Goal: Task Accomplishment & Management: Complete application form

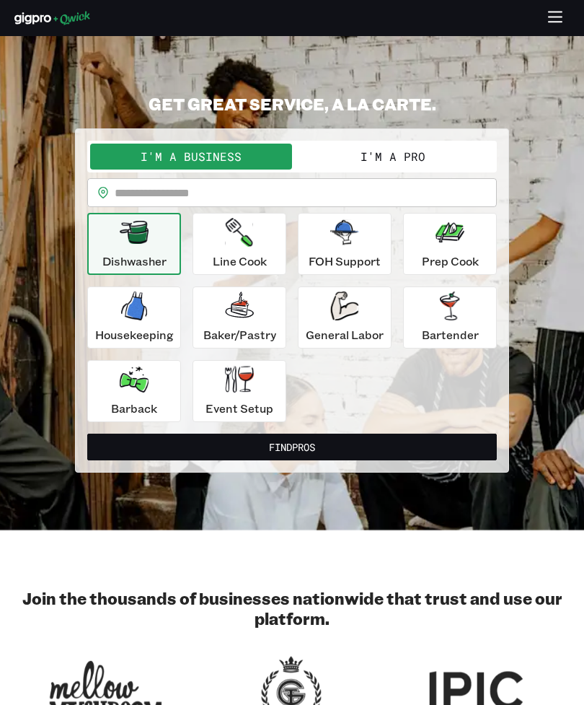
click at [402, 167] on button "I'm a Pro" at bounding box center [393, 157] width 202 height 26
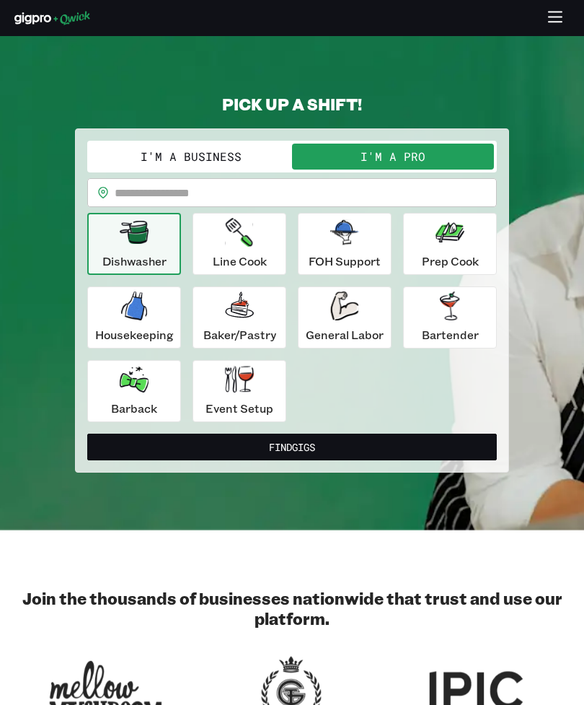
click at [366, 434] on button "Find Gigs" at bounding box center [292, 446] width 410 height 27
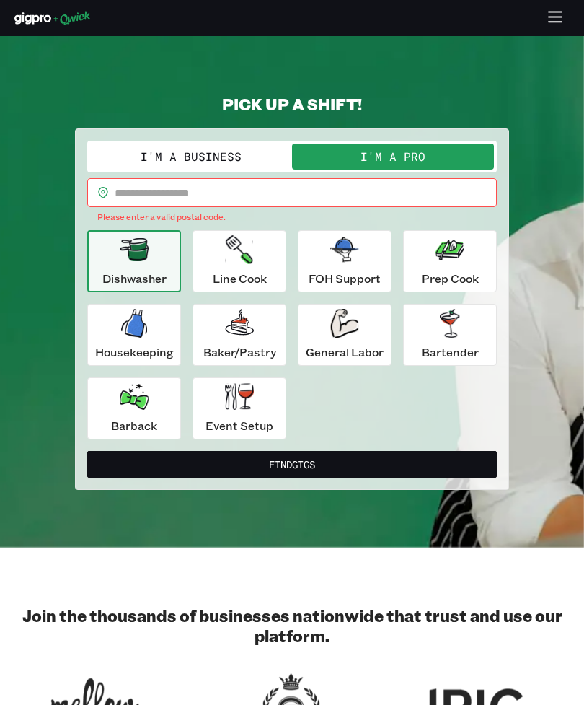
click at [349, 190] on input "text" at bounding box center [306, 192] width 382 height 29
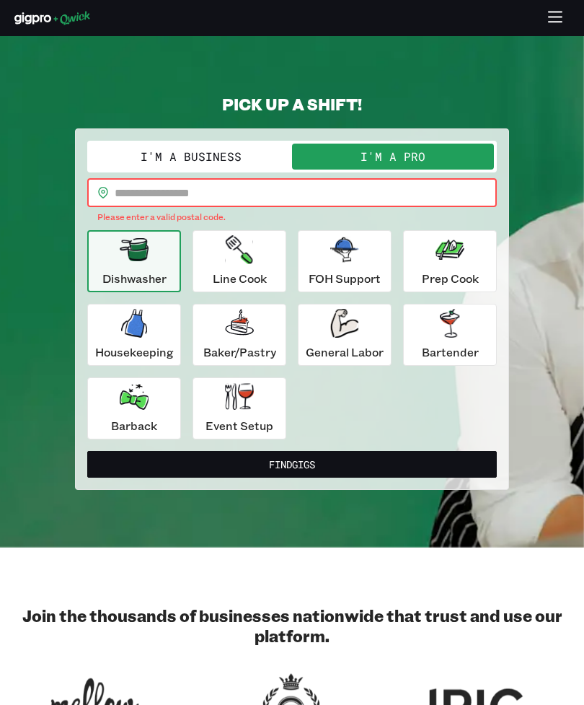
type input "*****"
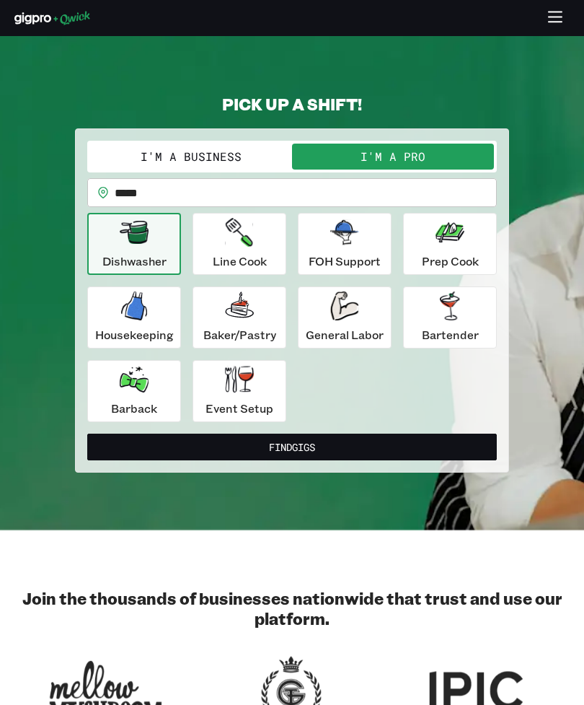
click at [142, 320] on div "Housekeeping" at bounding box center [134, 317] width 79 height 52
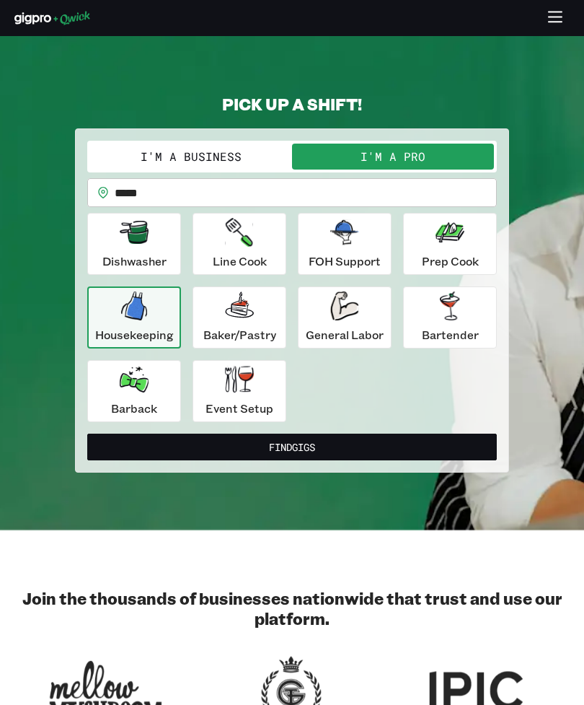
click at [392, 449] on button "Find Gigs" at bounding box center [292, 446] width 410 height 27
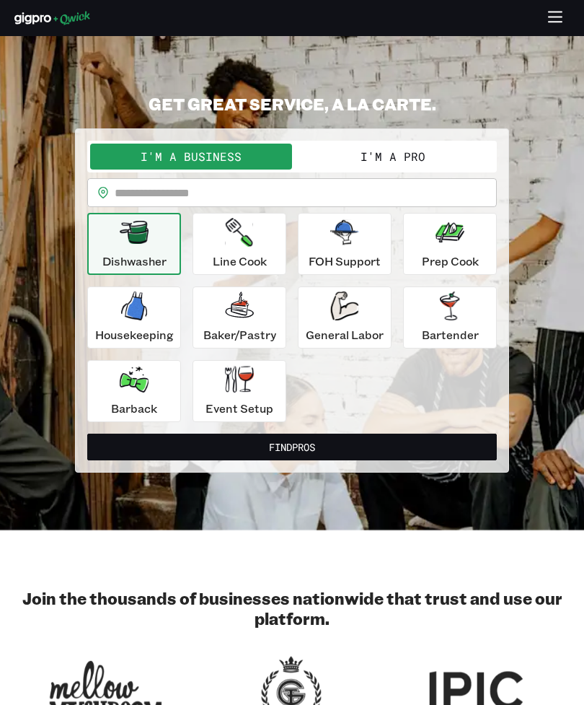
click at [351, 182] on input "text" at bounding box center [306, 192] width 382 height 29
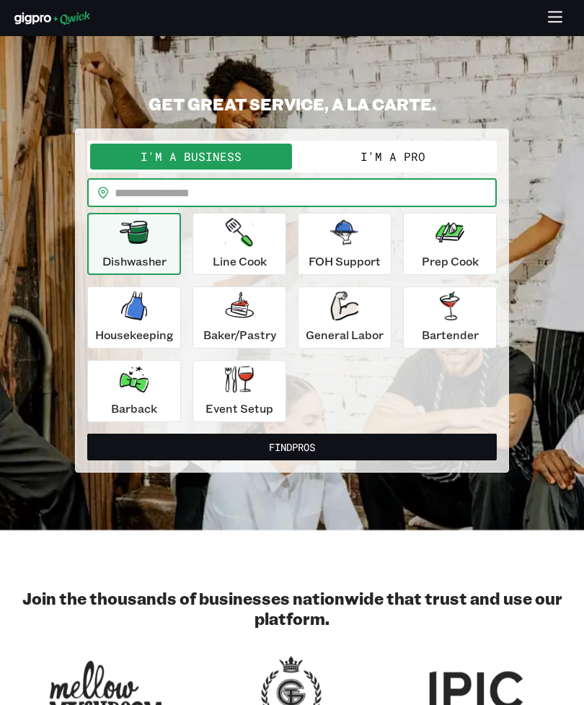
click at [413, 159] on button "I'm a Pro" at bounding box center [393, 157] width 202 height 26
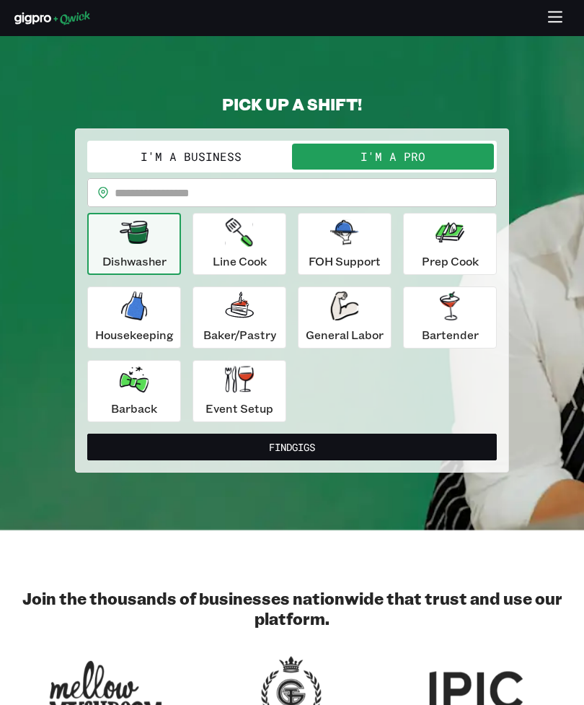
click at [388, 182] on input "text" at bounding box center [306, 192] width 382 height 29
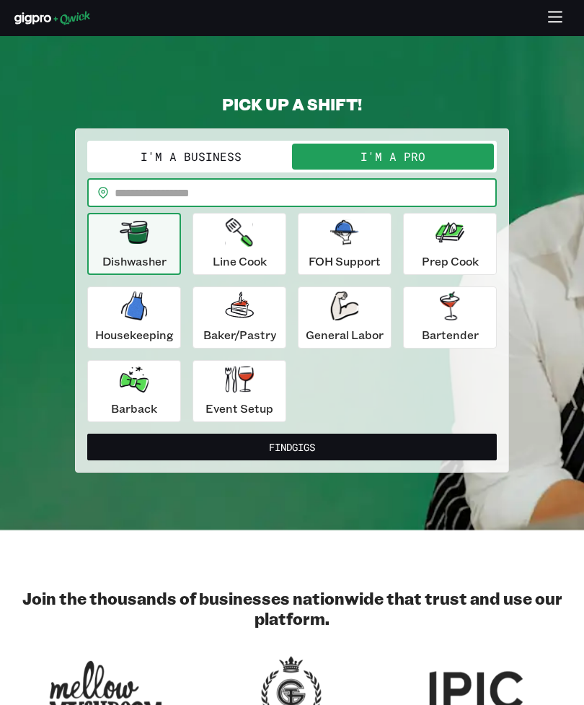
type input "*****"
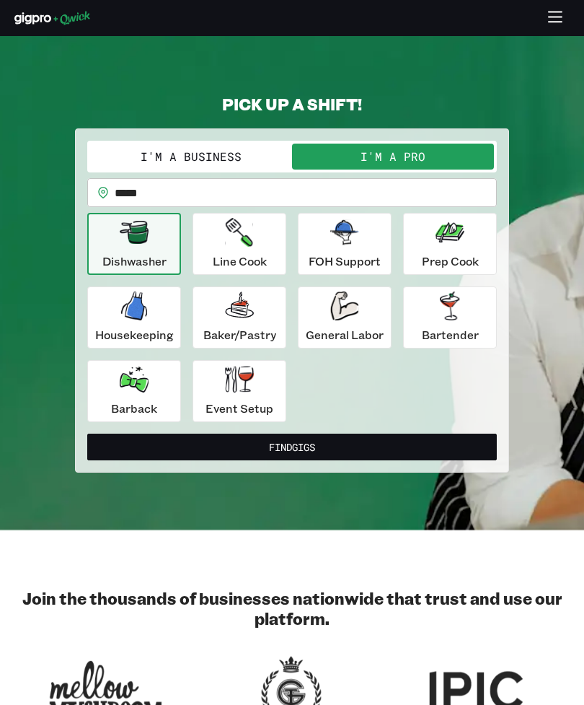
click at [361, 450] on button "Find Gigs" at bounding box center [292, 446] width 410 height 27
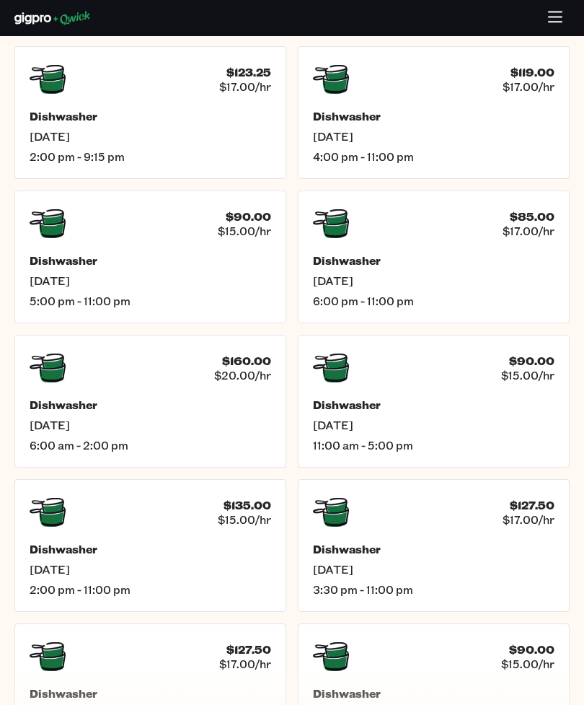
scroll to position [433, 0]
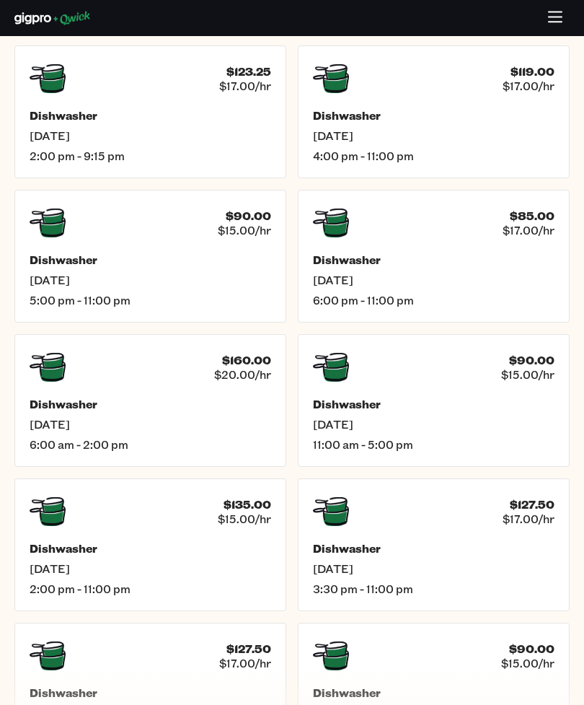
click at [82, 424] on span "[DATE]" at bounding box center [151, 424] width 242 height 14
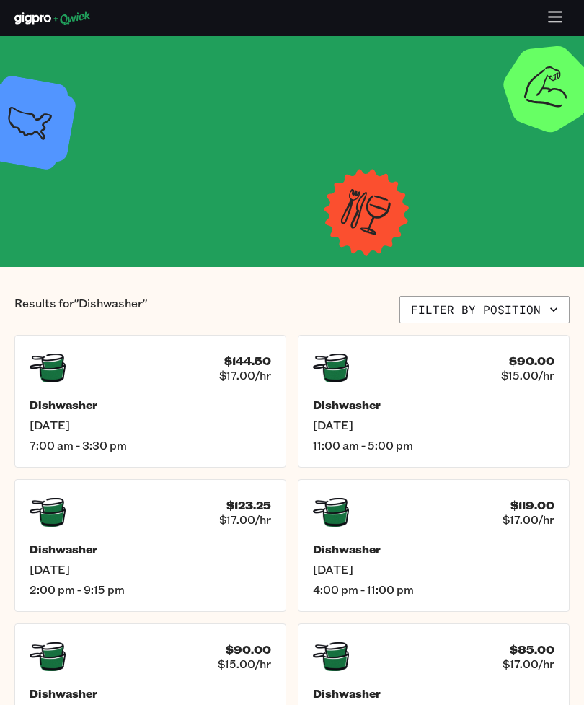
scroll to position [433, 0]
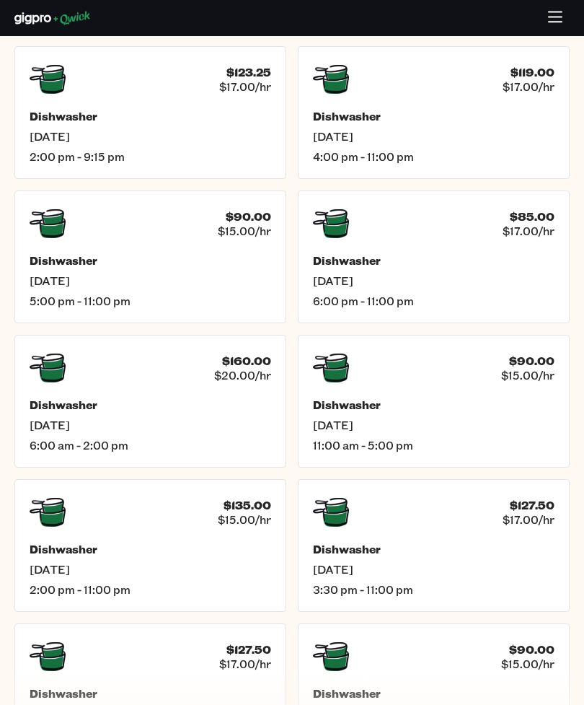
click at [437, 258] on h5 "Dishwasher" at bounding box center [434, 260] width 242 height 14
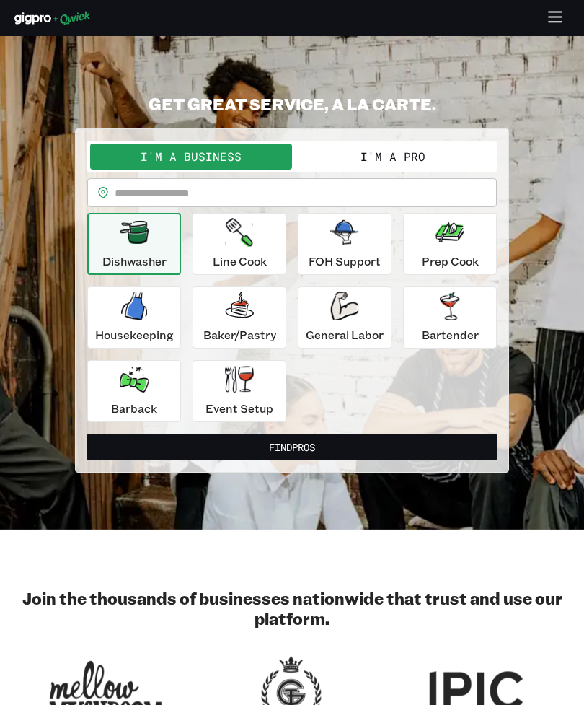
click at [348, 316] on icon "button" at bounding box center [344, 305] width 28 height 29
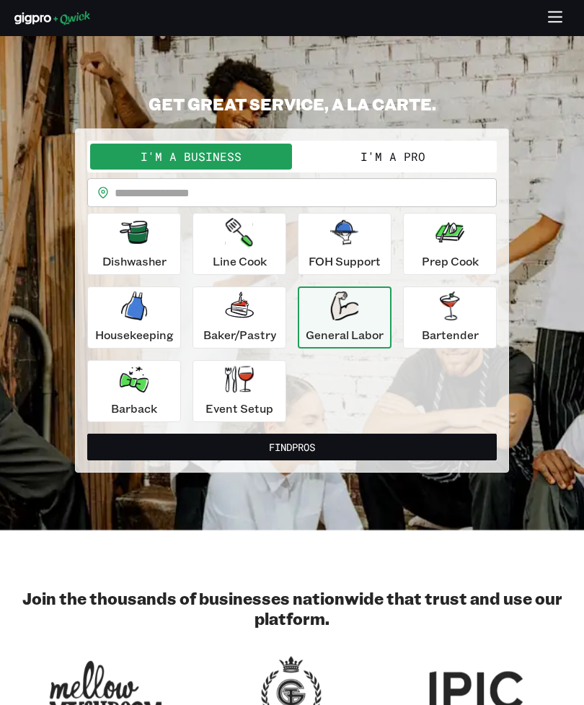
click at [407, 153] on button "I'm a Pro" at bounding box center [393, 157] width 202 height 26
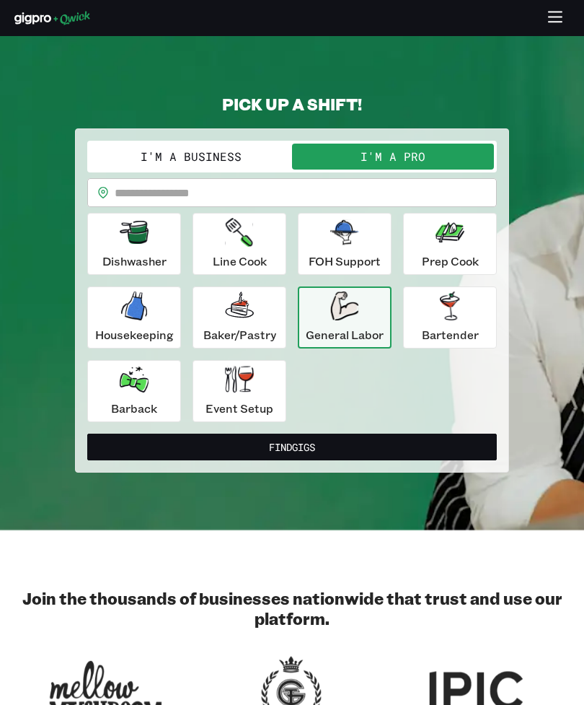
click at [380, 444] on button "Find Gigs" at bounding box center [292, 446] width 410 height 27
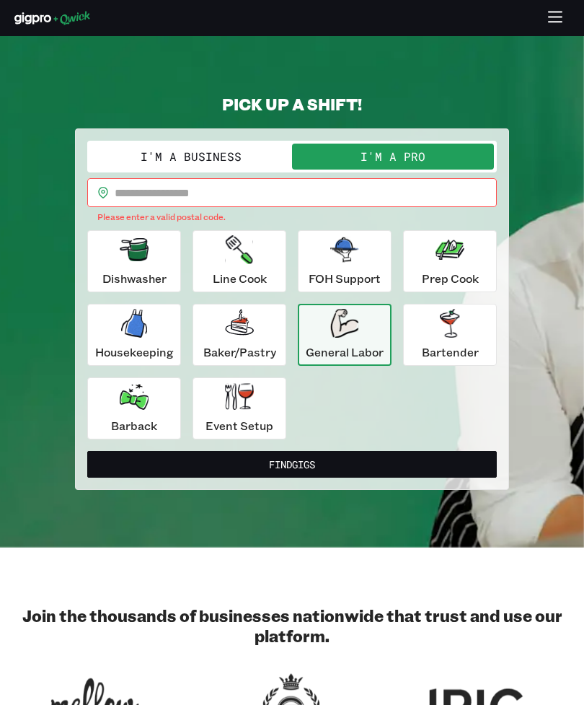
click at [383, 193] on input "text" at bounding box center [306, 192] width 382 height 29
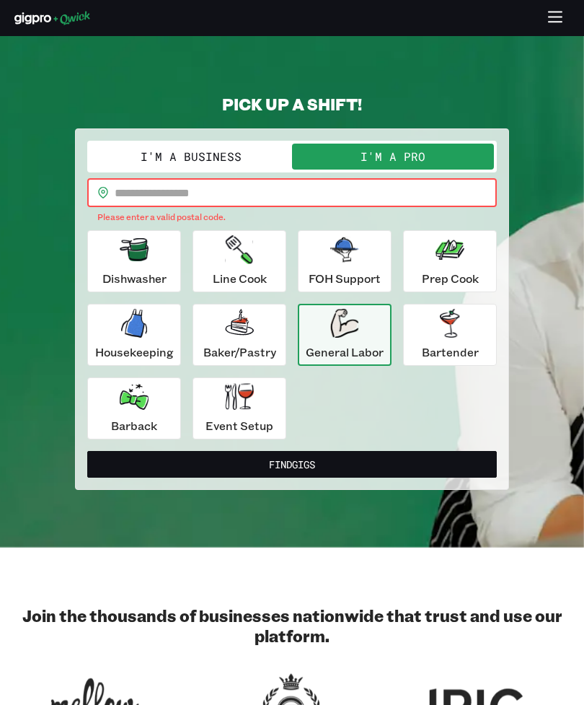
type input "*****"
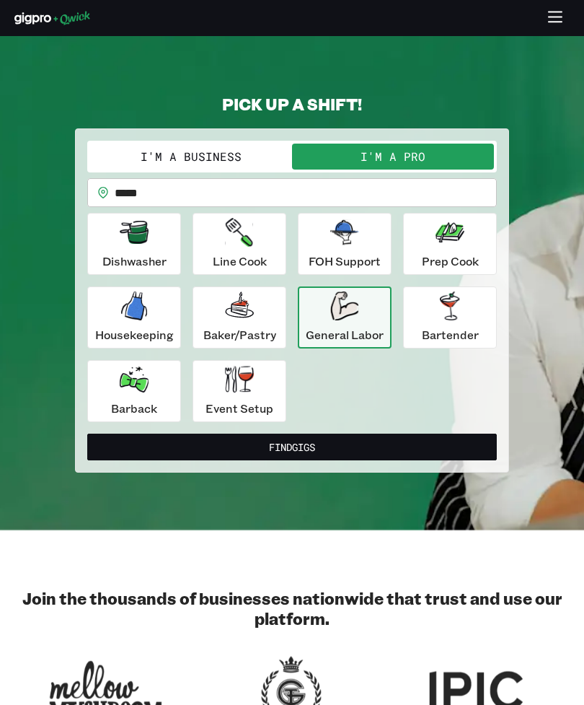
click at [362, 450] on button "Find Gigs" at bounding box center [292, 446] width 410 height 27
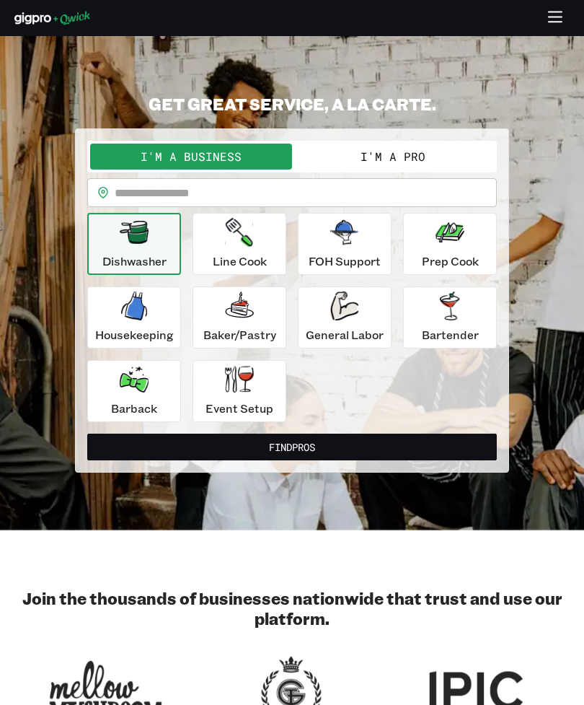
click at [242, 396] on div "Event Setup" at bounding box center [240, 391] width 68 height 52
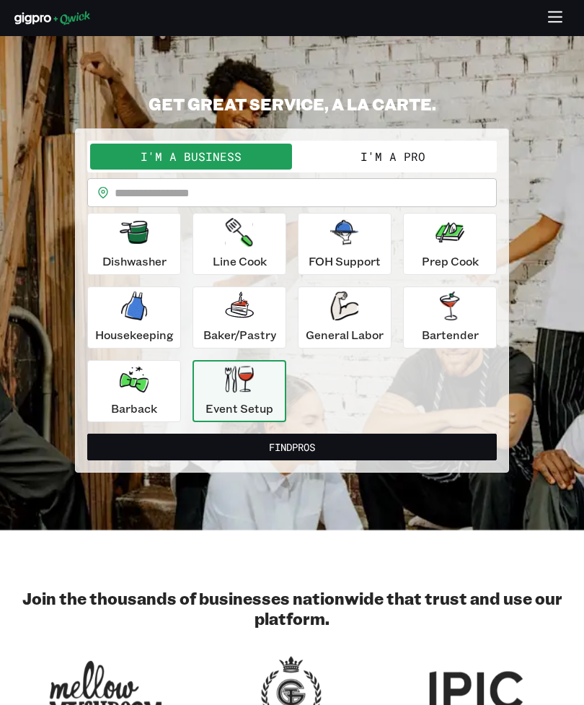
click at [392, 162] on button "I'm a Pro" at bounding box center [393, 157] width 202 height 26
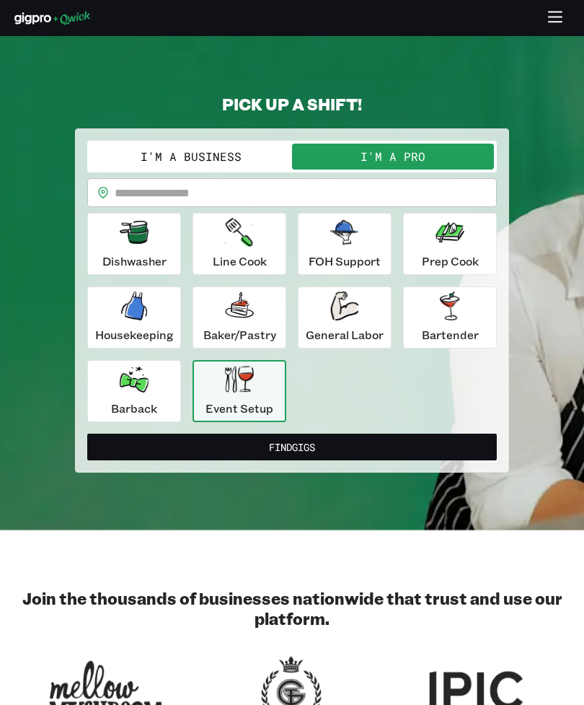
click at [359, 197] on input "text" at bounding box center [306, 192] width 382 height 29
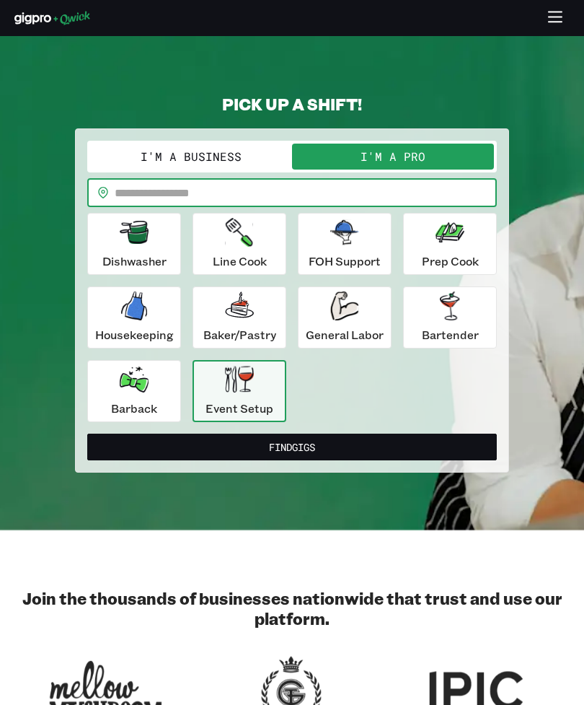
type input "*****"
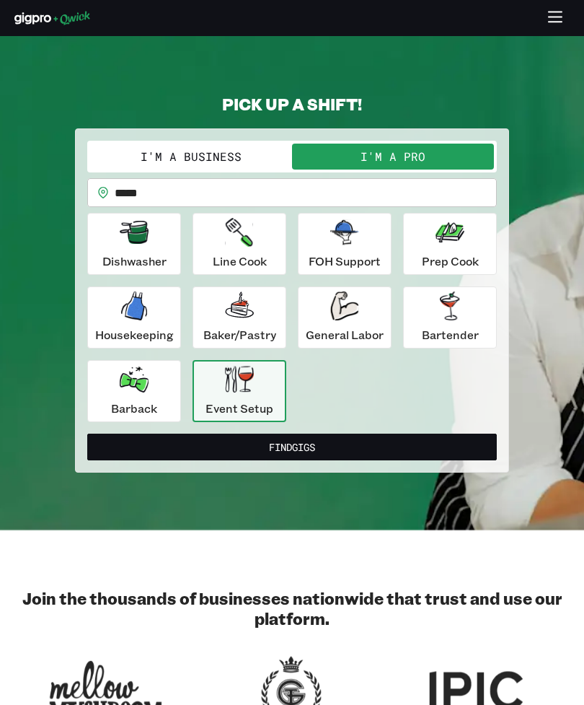
click at [337, 452] on button "Find Gigs" at bounding box center [292, 446] width 410 height 27
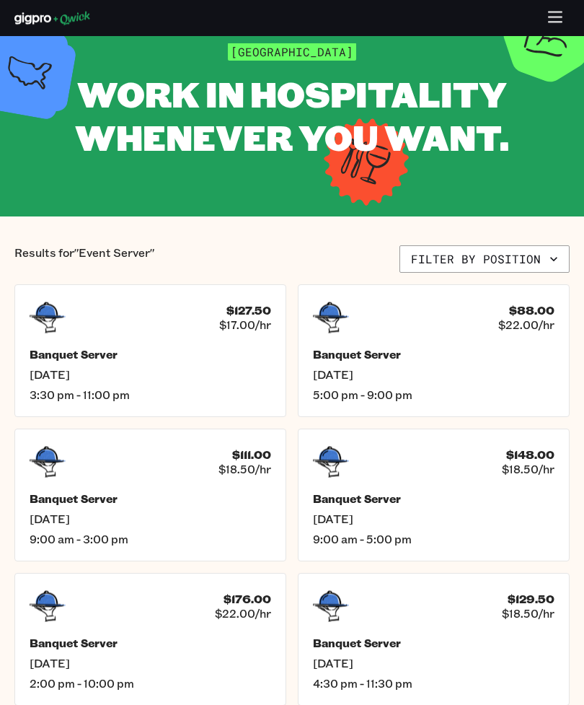
scroll to position [50, 0]
click at [456, 370] on span "[DATE]" at bounding box center [434, 374] width 242 height 14
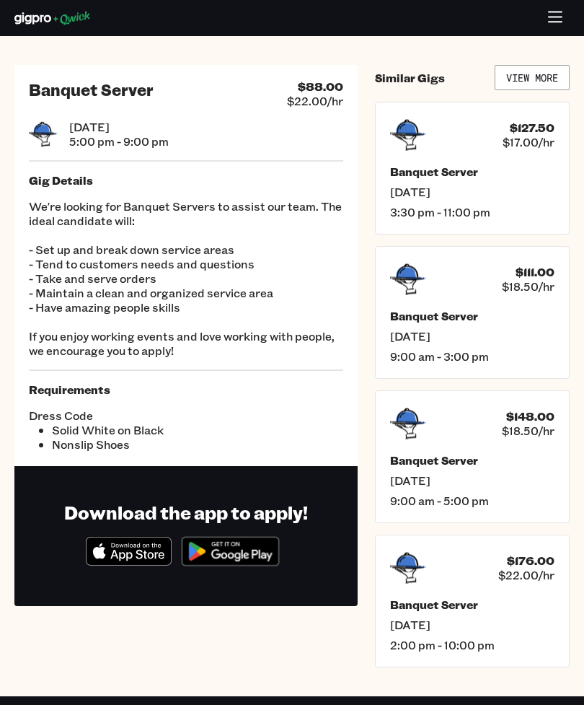
click at [553, 13] on icon "button" at bounding box center [555, 18] width 17 height 17
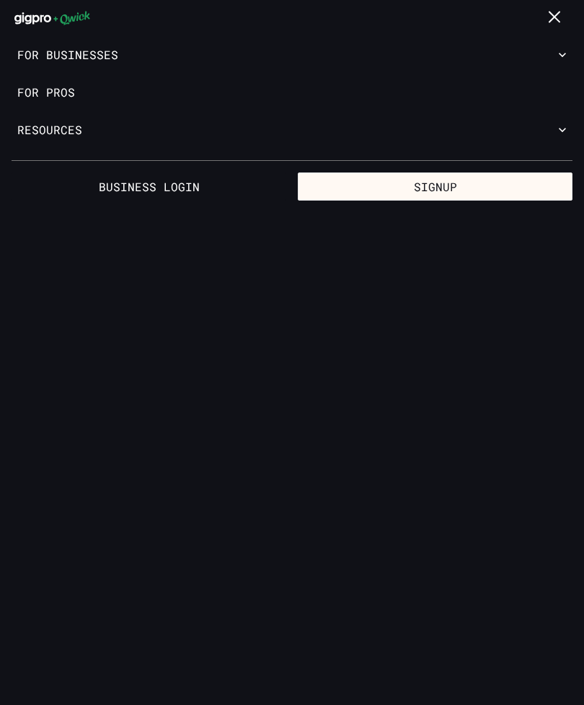
click at [475, 183] on button "Signup" at bounding box center [435, 186] width 275 height 29
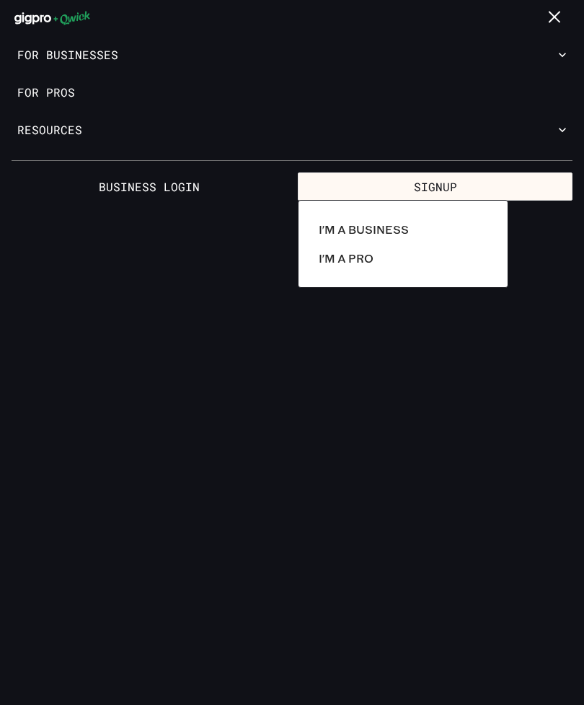
click at [388, 260] on link "I'm a Pro" at bounding box center [403, 258] width 180 height 29
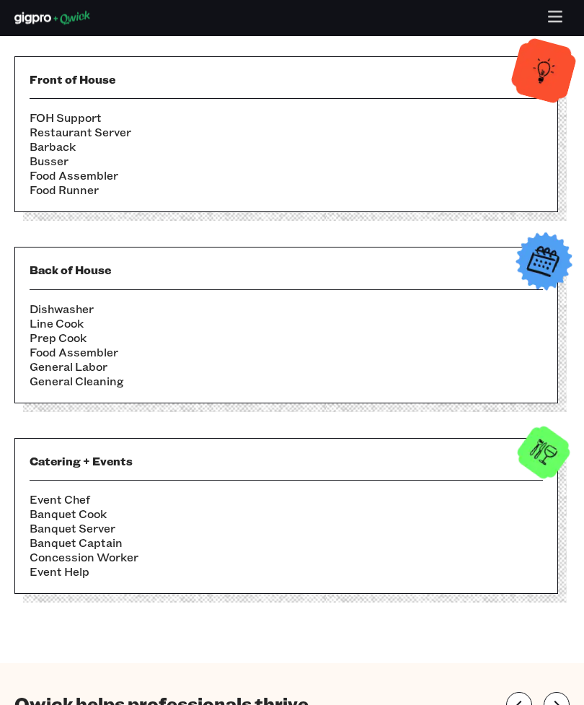
scroll to position [459, 0]
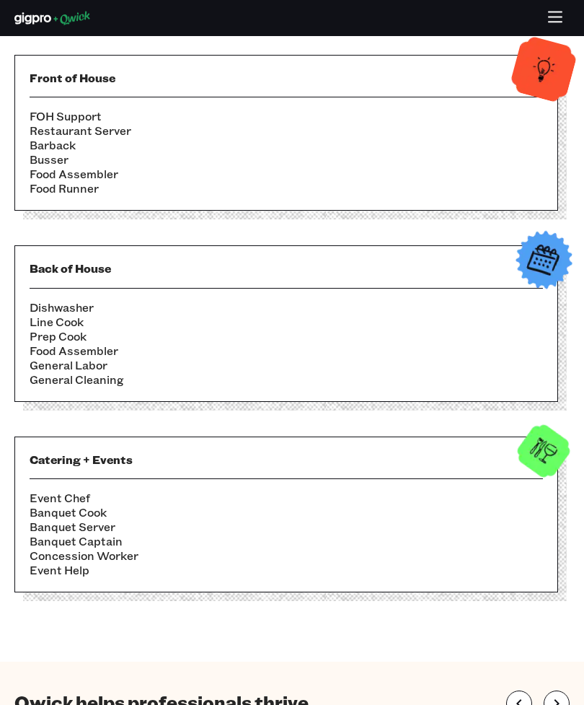
click at [92, 365] on li "General Labor" at bounding box center [287, 365] width 514 height 14
click at [97, 358] on li "General Labor" at bounding box center [287, 365] width 514 height 14
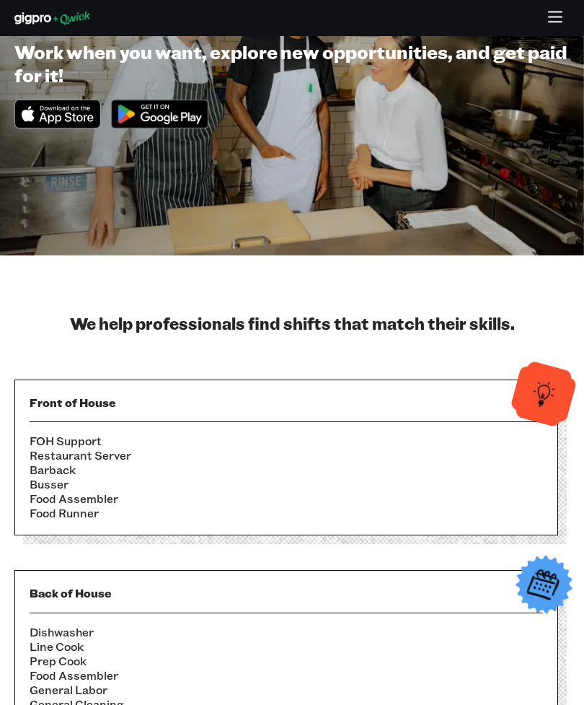
scroll to position [0, 0]
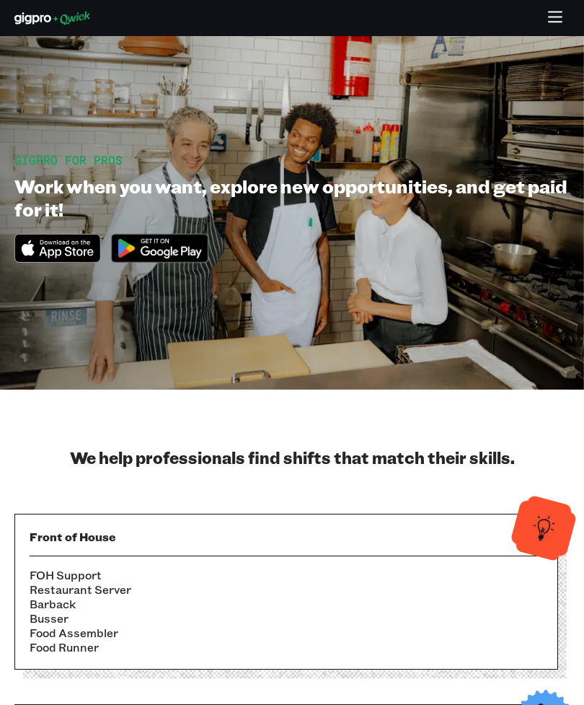
click at [519, 596] on li "Barback" at bounding box center [287, 603] width 514 height 14
click at [508, 574] on li "FOH Support" at bounding box center [287, 575] width 514 height 14
